Goal: Navigation & Orientation: Find specific page/section

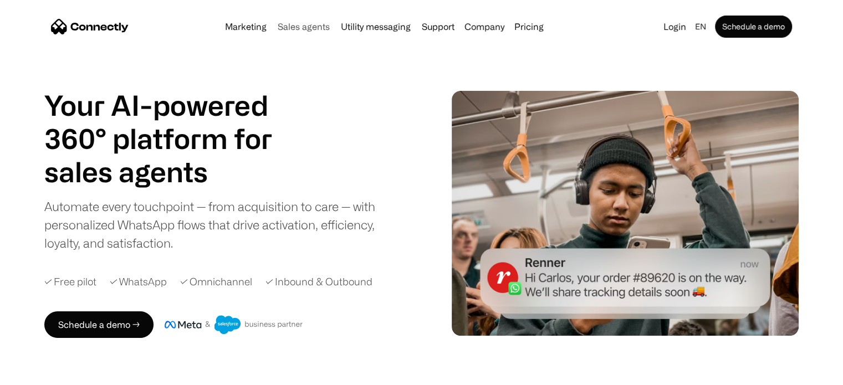
click at [300, 25] on link "Sales agents" at bounding box center [303, 26] width 61 height 9
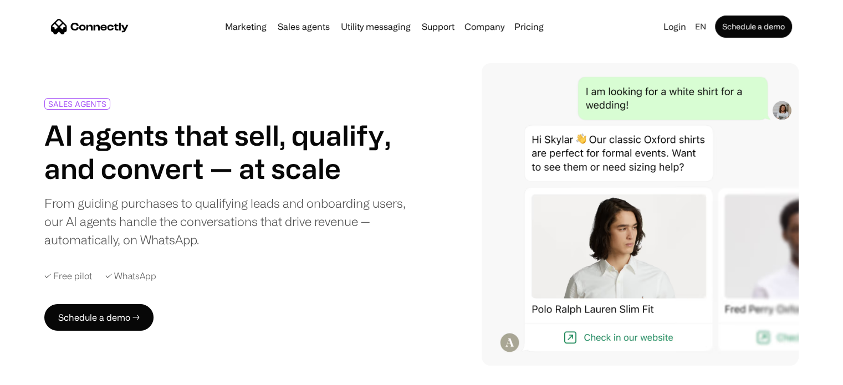
scroll to position [17, 0]
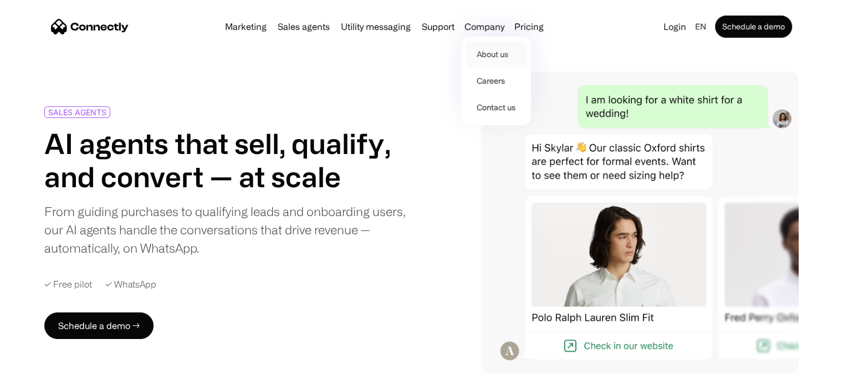
click at [496, 52] on link "About us" at bounding box center [496, 54] width 61 height 27
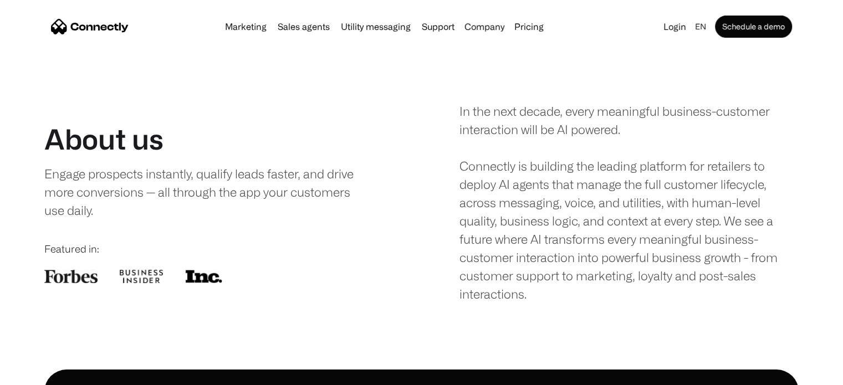
scroll to position [9, 0]
click at [507, 215] on div "In the next decade, every meaningful business-customer interaction will be AI p…" at bounding box center [629, 202] width 339 height 201
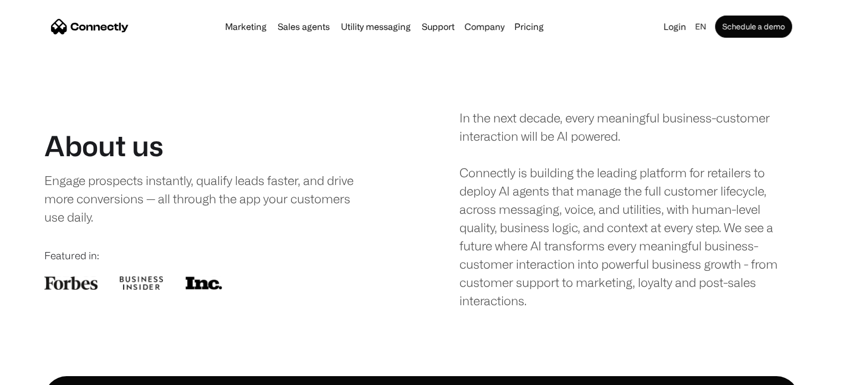
scroll to position [0, 0]
